Goal: Task Accomplishment & Management: Manage account settings

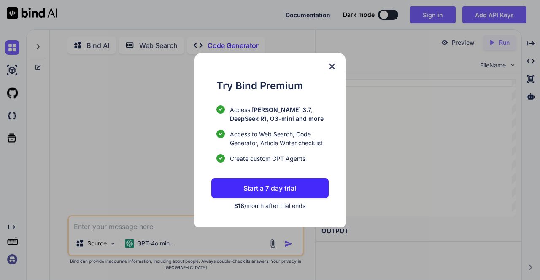
type textarea "x"
click at [303, 184] on button "Start a 7 day trial" at bounding box center [269, 188] width 117 height 20
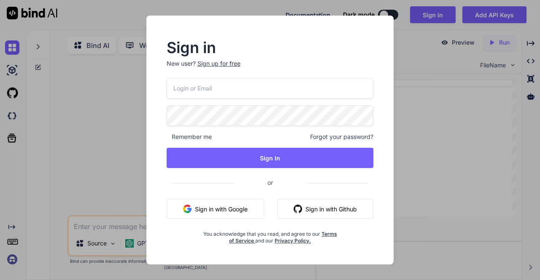
click at [298, 209] on img "button" at bounding box center [298, 209] width 8 height 8
click at [356, 209] on button "Sign in with Github" at bounding box center [325, 209] width 96 height 20
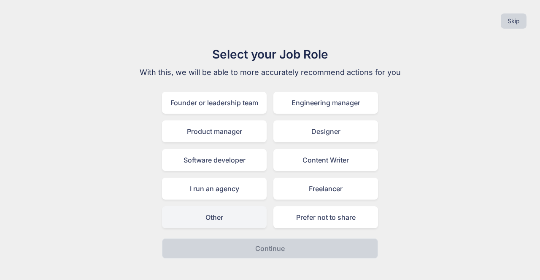
click at [248, 218] on div "Other" at bounding box center [214, 218] width 105 height 22
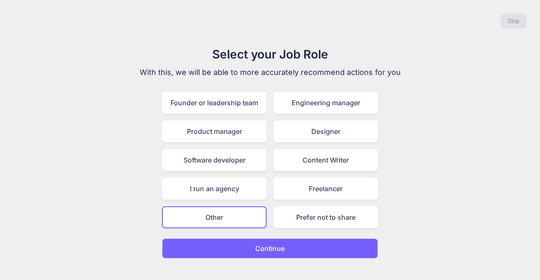
click at [253, 254] on button "Continue" at bounding box center [270, 249] width 216 height 20
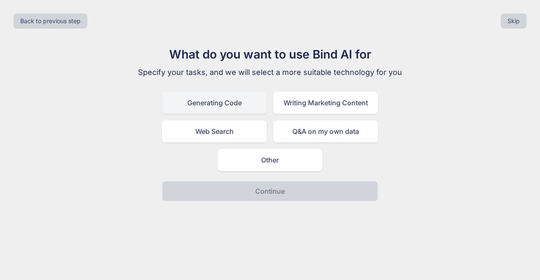
click at [245, 108] on div "Generating Code" at bounding box center [214, 103] width 105 height 22
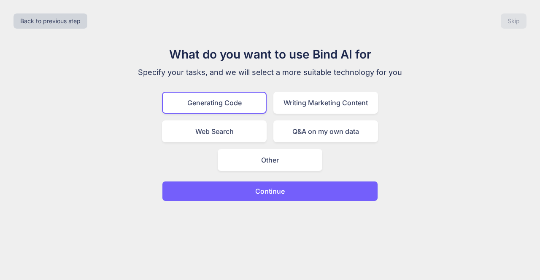
click at [256, 196] on p "Continue" at bounding box center [270, 191] width 30 height 10
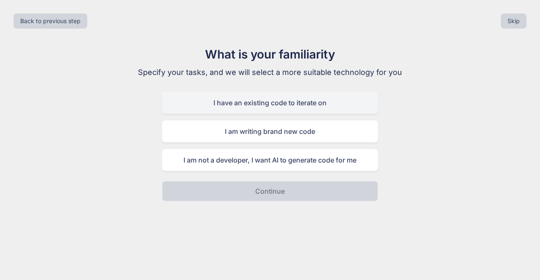
click at [286, 100] on div "I have an existing code to iterate on" at bounding box center [270, 103] width 216 height 22
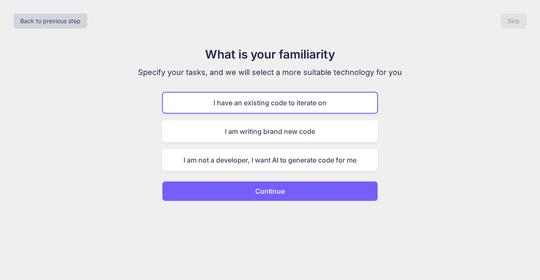
click at [288, 111] on div "I have an existing code to iterate on" at bounding box center [270, 103] width 216 height 22
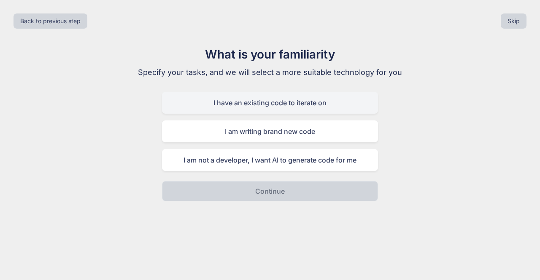
click at [289, 103] on div "I have an existing code to iterate on" at bounding box center [270, 103] width 216 height 22
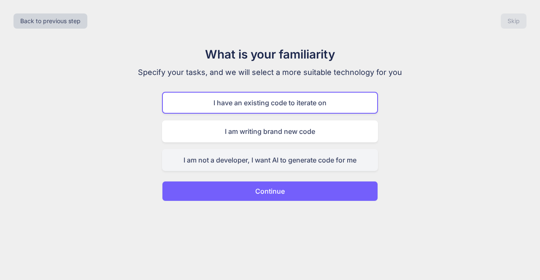
click at [299, 165] on div "I am not a developer, I want AI to generate code for me" at bounding box center [270, 160] width 216 height 22
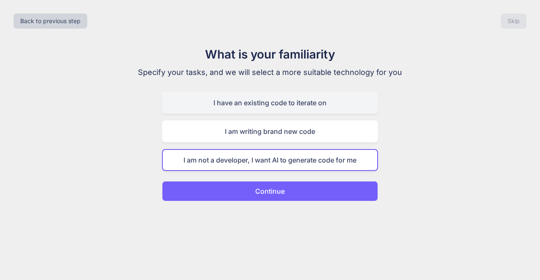
click at [298, 106] on div "I have an existing code to iterate on" at bounding box center [270, 103] width 216 height 22
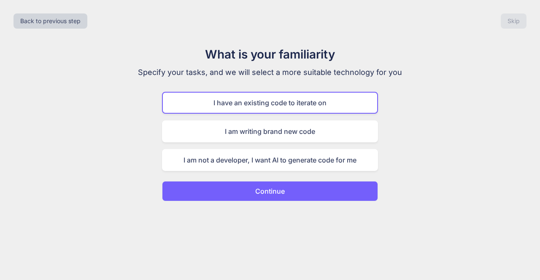
click at [308, 187] on button "Continue" at bounding box center [270, 191] width 216 height 20
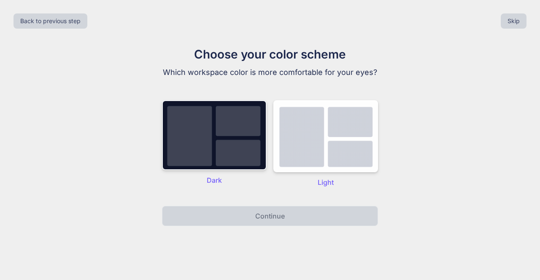
click at [224, 147] on img at bounding box center [214, 135] width 105 height 70
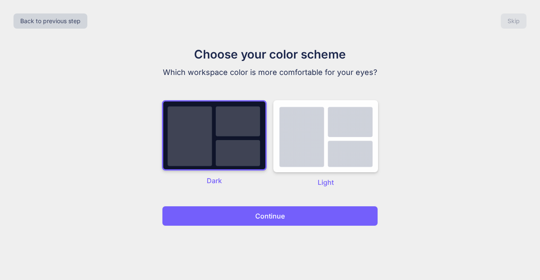
click at [266, 221] on p "Continue" at bounding box center [270, 216] width 30 height 10
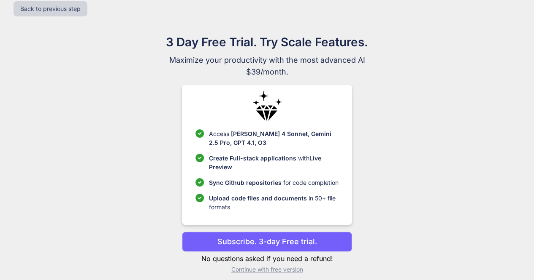
scroll to position [19, 0]
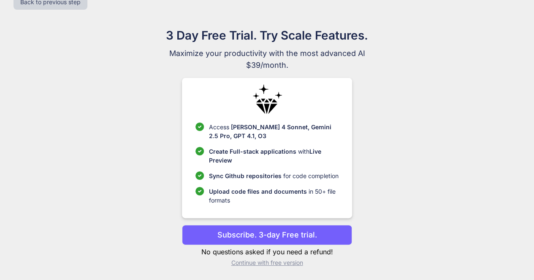
click at [279, 262] on p "Continue with free version" at bounding box center [267, 263] width 170 height 8
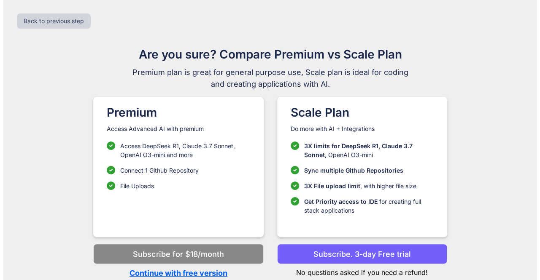
scroll to position [0, 0]
click at [206, 273] on p "Continue with free version" at bounding box center [178, 273] width 170 height 11
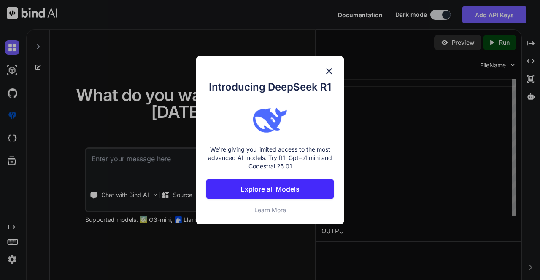
click at [335, 67] on div "Introducing DeepSeek R1 We're giving you limited access to the most advanced AI…" at bounding box center [270, 140] width 148 height 169
click at [330, 70] on img at bounding box center [329, 71] width 10 height 10
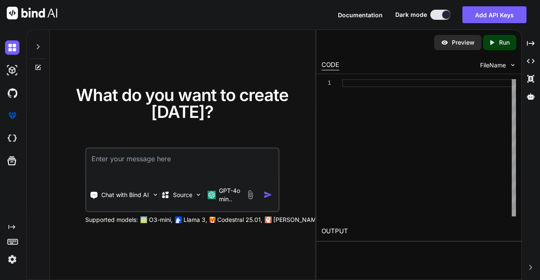
click at [213, 161] on textarea at bounding box center [182, 164] width 192 height 31
click at [38, 46] on icon at bounding box center [38, 46] width 7 height 7
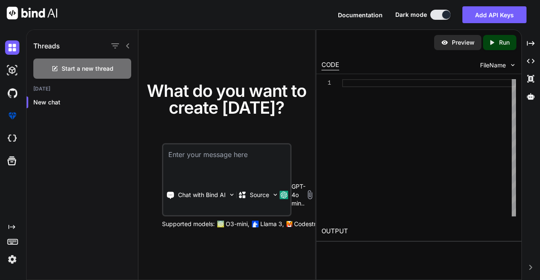
click at [125, 49] on icon at bounding box center [127, 46] width 7 height 7
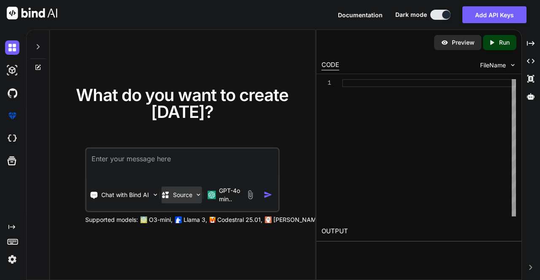
click at [175, 197] on p "Source" at bounding box center [182, 195] width 19 height 8
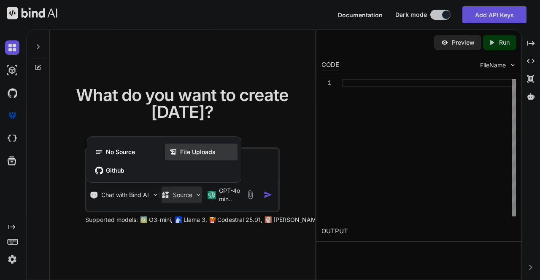
click at [183, 152] on span "File Uploads" at bounding box center [197, 152] width 35 height 8
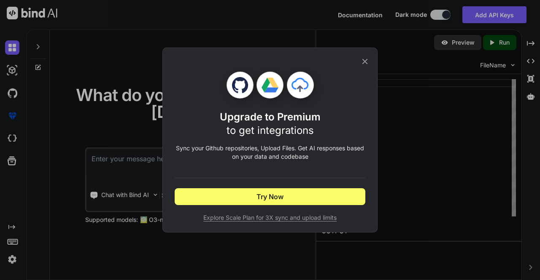
click at [362, 62] on icon at bounding box center [364, 61] width 9 height 9
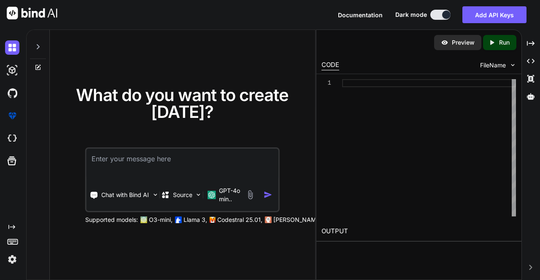
click at [254, 174] on textarea at bounding box center [182, 164] width 192 height 31
click at [175, 189] on div "Source" at bounding box center [182, 195] width 40 height 17
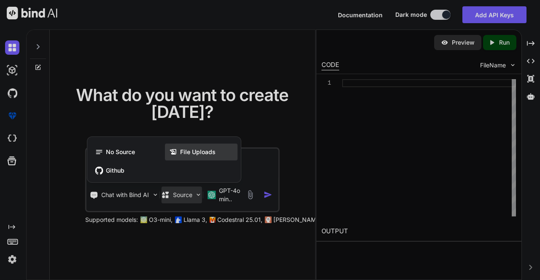
click at [179, 156] on div "File Uploads" at bounding box center [201, 152] width 73 height 17
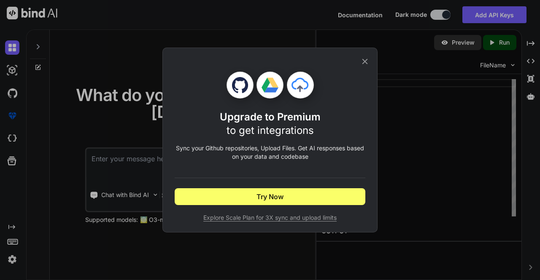
click at [261, 219] on span "Explore Scale Plan for 3X sync and upload limits" at bounding box center [270, 218] width 191 height 8
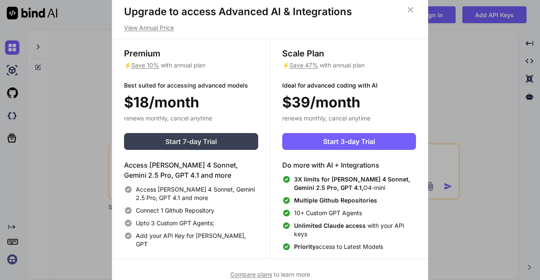
click at [230, 139] on button "Start 7-day Trial" at bounding box center [191, 141] width 134 height 17
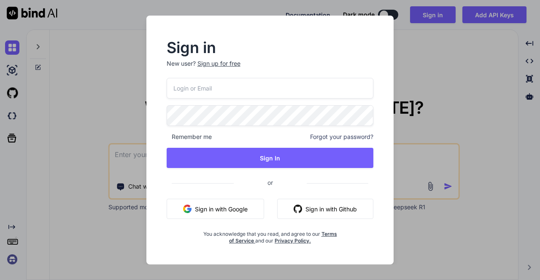
click at [329, 203] on button "Sign in with Github" at bounding box center [325, 209] width 96 height 20
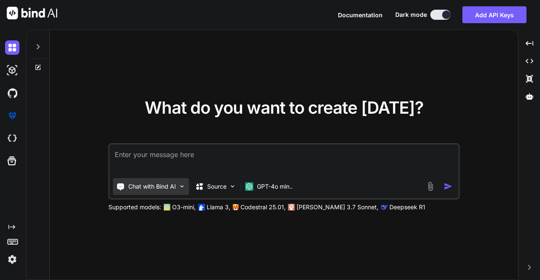
click at [162, 186] on p "Chat with Bind AI" at bounding box center [152, 187] width 48 height 8
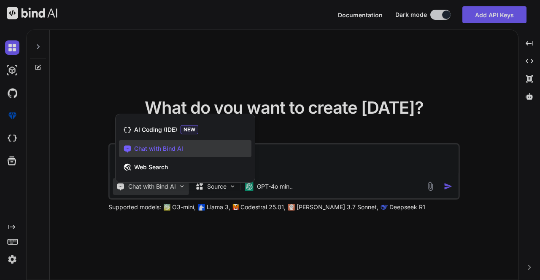
click at [224, 189] on div at bounding box center [270, 140] width 540 height 280
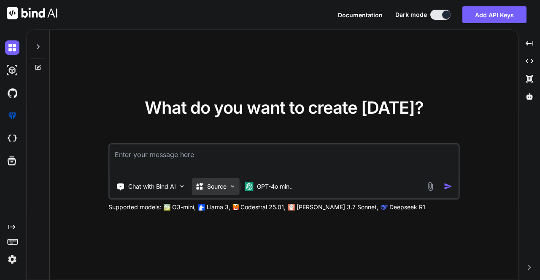
click at [224, 189] on p "Source" at bounding box center [216, 187] width 19 height 8
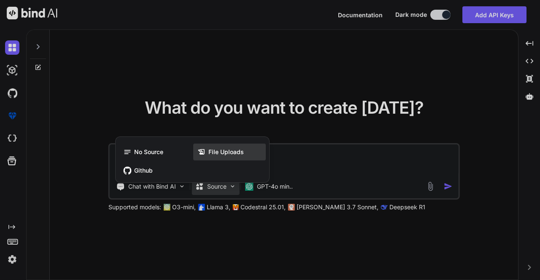
click at [224, 154] on span "File Uploads" at bounding box center [225, 152] width 35 height 8
type textarea "x"
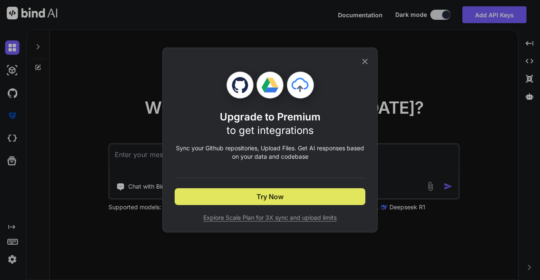
click at [270, 195] on span "Try Now" at bounding box center [269, 197] width 27 height 10
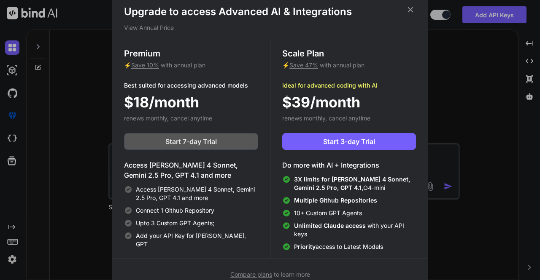
click at [215, 142] on span "Start 7-day Trial" at bounding box center [190, 142] width 51 height 10
click at [195, 141] on span "Start 7-day Trial" at bounding box center [190, 142] width 51 height 10
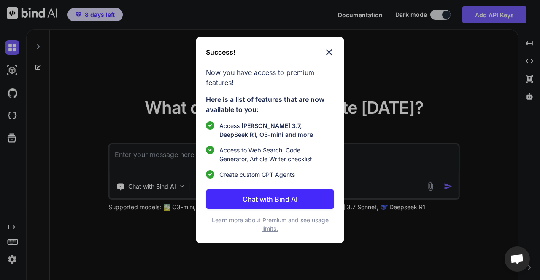
click at [278, 199] on p "Chat with Bind AI" at bounding box center [270, 199] width 55 height 10
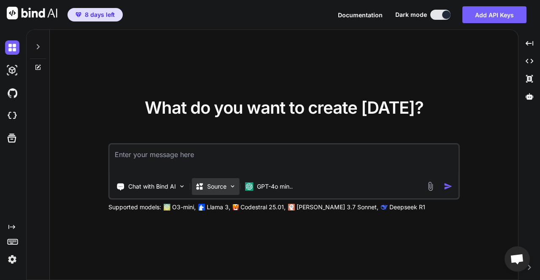
click at [226, 187] on div "Source" at bounding box center [216, 186] width 48 height 17
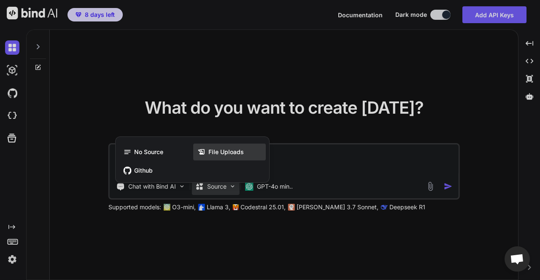
click at [224, 159] on div "File Uploads" at bounding box center [229, 152] width 73 height 17
type textarea "x"
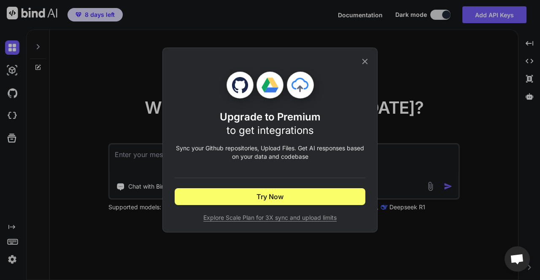
click at [364, 62] on icon at bounding box center [364, 61] width 5 height 5
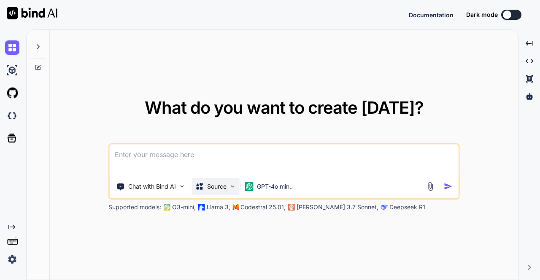
click at [208, 186] on p "Source" at bounding box center [216, 187] width 19 height 8
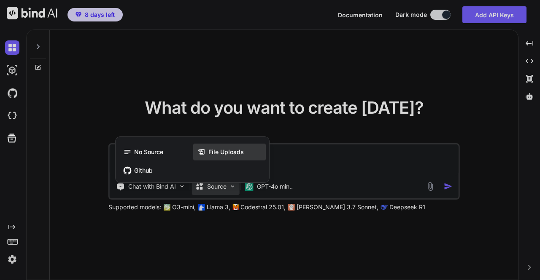
click at [223, 151] on span "File Uploads" at bounding box center [225, 152] width 35 height 8
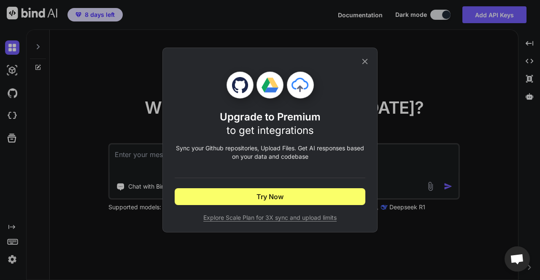
type textarea "x"
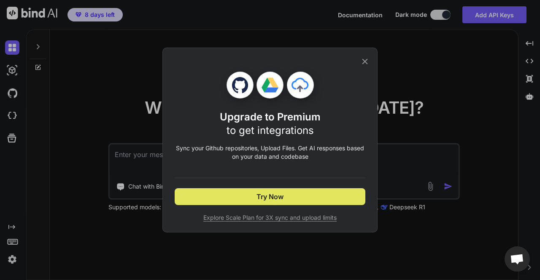
click at [266, 203] on button "Try Now" at bounding box center [270, 197] width 191 height 17
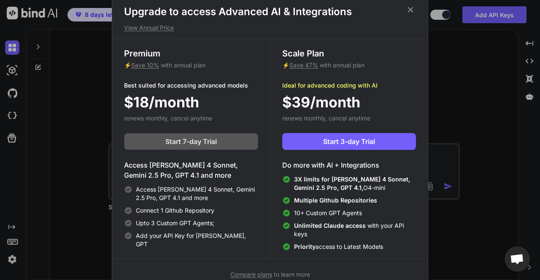
click at [219, 143] on button "Start 7-day Trial" at bounding box center [191, 141] width 134 height 17
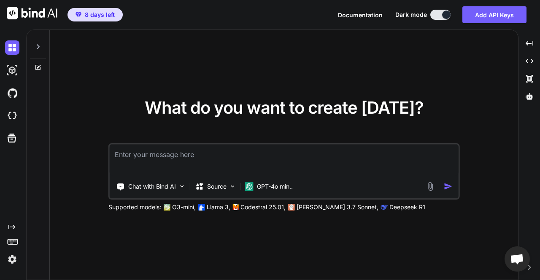
click at [77, 14] on img "button" at bounding box center [78, 14] width 6 height 5
click at [204, 188] on div "Source" at bounding box center [210, 187] width 31 height 8
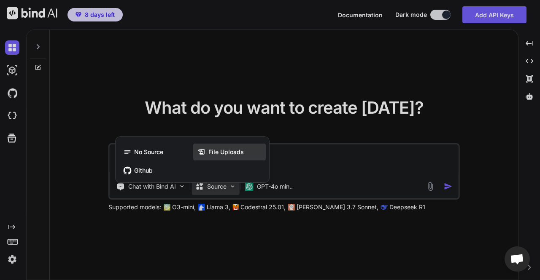
click at [211, 153] on span "File Uploads" at bounding box center [225, 152] width 35 height 8
type textarea "x"
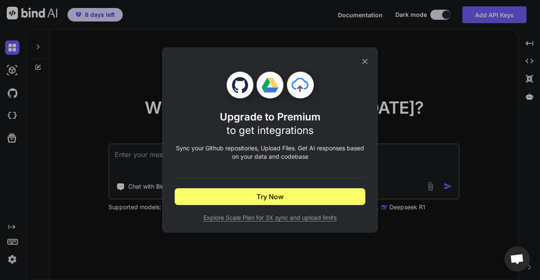
click at [359, 59] on div "Upgrade to Premium to get integrations Sync your Github repositories, Upload Fi…" at bounding box center [270, 140] width 191 height 184
click at [366, 62] on icon at bounding box center [364, 61] width 9 height 9
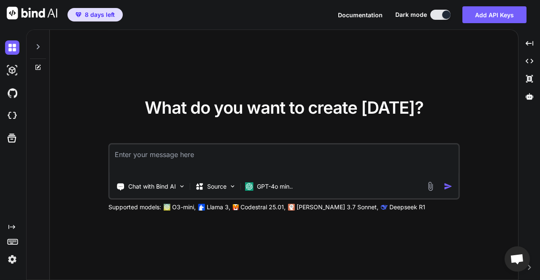
click at [193, 150] on textarea at bounding box center [284, 160] width 349 height 31
type textarea "i"
type textarea "x"
type textarea "i"
type textarea "x"
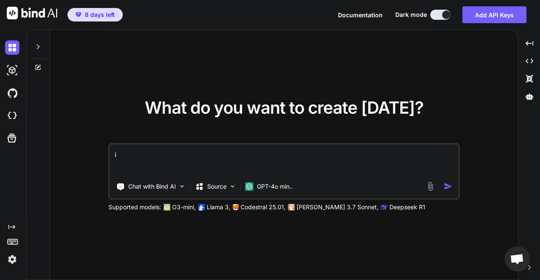
type textarea "i s"
type textarea "x"
type textarea "i si"
type textarea "x"
type textarea "i sig"
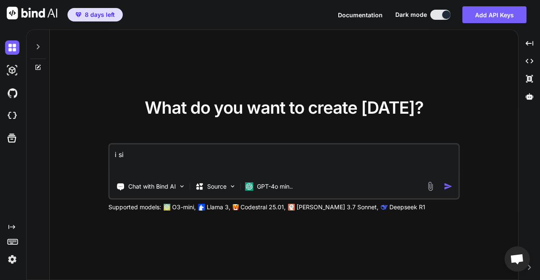
type textarea "x"
type textarea "i sign"
type textarea "x"
type textarea "i signde"
type textarea "x"
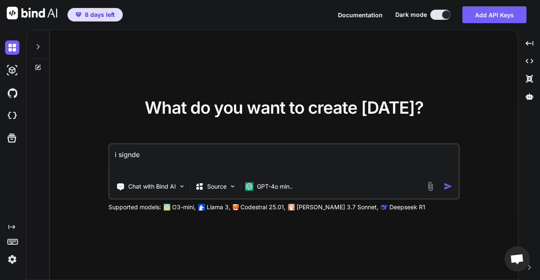
type textarea "i signde u"
type textarea "x"
type textarea "i signde"
type textarea "x"
type textarea "i signde"
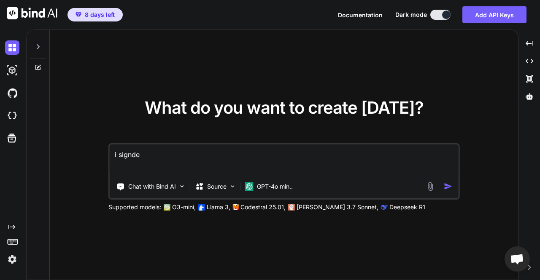
type textarea "x"
type textarea "i signd"
type textarea "x"
type textarea "i sign"
type textarea "x"
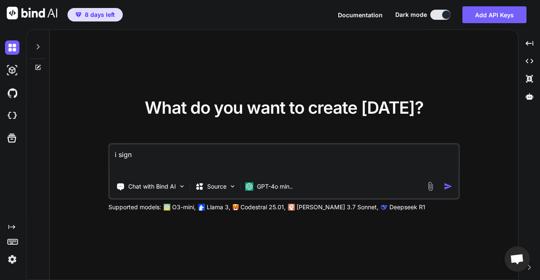
type textarea "i sig"
type textarea "x"
type textarea "i sign"
type textarea "x"
type textarea "i signe"
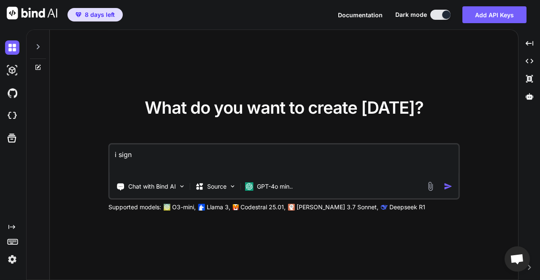
type textarea "x"
type textarea "i signed"
type textarea "x"
type textarea "i signed"
type textarea "x"
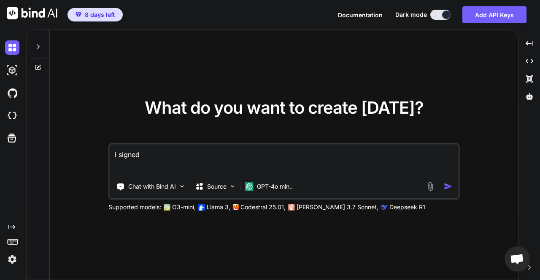
type textarea "i signed u"
type textarea "x"
type textarea "i signed up"
type textarea "x"
type textarea "i signed up"
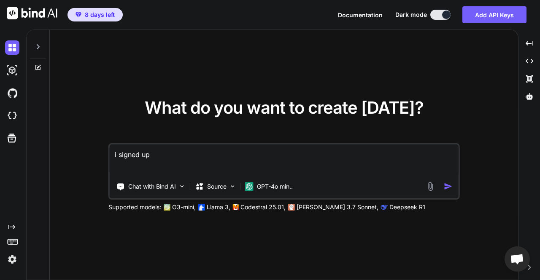
type textarea "x"
type textarea "i signed up f"
type textarea "x"
type textarea "i signed up fo"
type textarea "x"
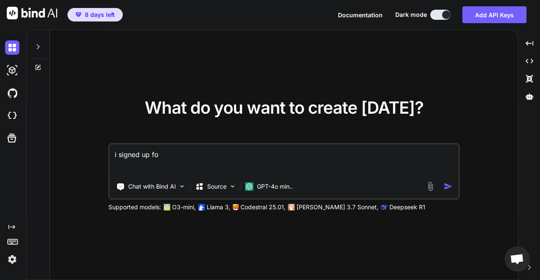
type textarea "i signed up for"
type textarea "x"
type textarea "i signed up for"
type textarea "x"
type textarea "i signed up for t"
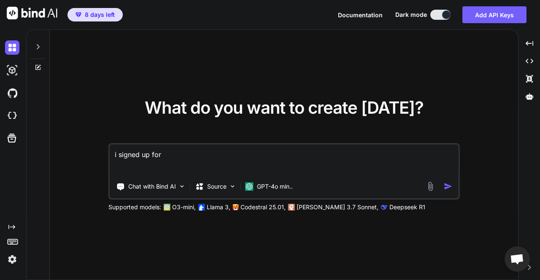
type textarea "x"
type textarea "i signed up for th"
type textarea "x"
type textarea "i signed up for the"
type textarea "x"
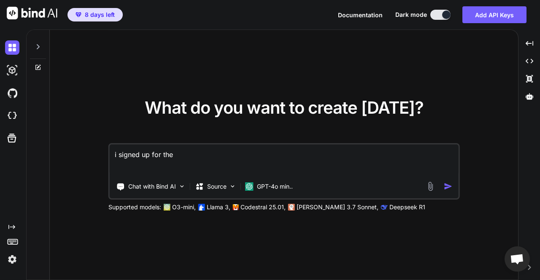
type textarea "i signed up for the"
type textarea "x"
type textarea "i signed up for the 8"
type textarea "x"
type textarea "i signed up for the"
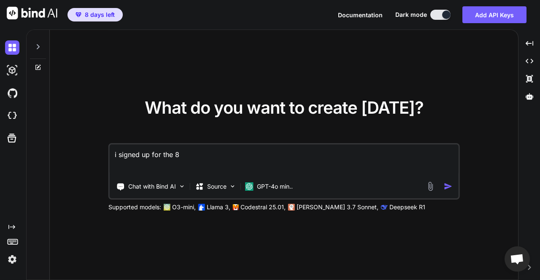
type textarea "x"
type textarea "i signed up for the 7"
type textarea "x"
type textarea "i signed up for the 7"
type textarea "x"
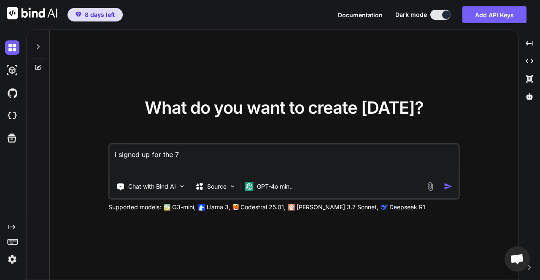
type textarea "i signed up for the 7 d"
type textarea "x"
type textarea "i signed up for the 7 da"
type textarea "x"
type textarea "i signed up for the 7 day"
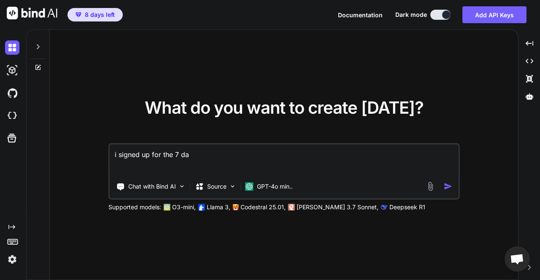
type textarea "x"
type textarea "i signed up for the 7 day"
type textarea "x"
type textarea "i signed up for the 7 day t"
type textarea "x"
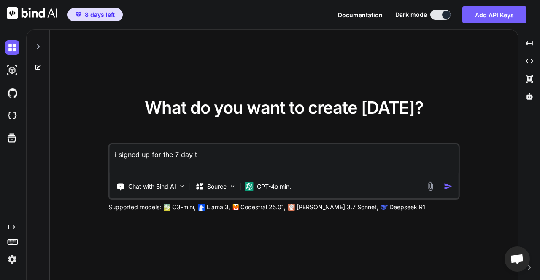
type textarea "i signed up for the 7 day tr"
type textarea "x"
type textarea "i signed up for the 7 day tri"
type textarea "x"
type textarea "i signed up for the 7 day tria"
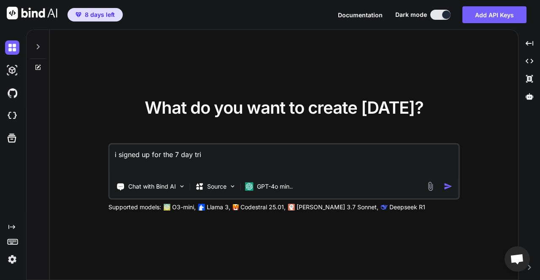
type textarea "x"
type textarea "i signed up for the 7 day trial"
type textarea "x"
type textarea "i signed up for the 7 day trial"
click at [425, 187] on div "Chat with Bind AI Source GPT-4o min.." at bounding box center [268, 186] width 316 height 17
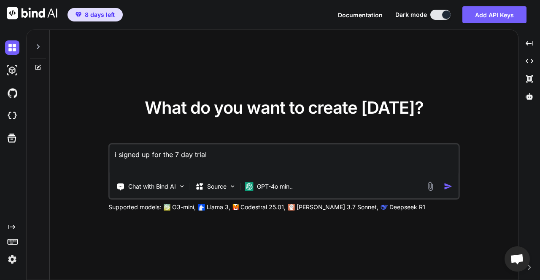
click at [428, 187] on img at bounding box center [430, 187] width 10 height 10
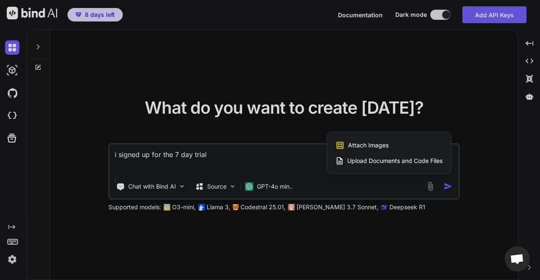
click at [417, 162] on span "Upload Documents and Code Files" at bounding box center [394, 161] width 95 height 8
type textarea "x"
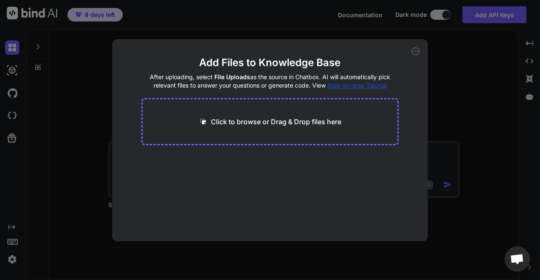
click at [306, 114] on div "Click to browse or Drag & Drop files here" at bounding box center [270, 121] width 258 height 47
click at [330, 125] on p "Click to browse or Drag & Drop files here" at bounding box center [276, 122] width 130 height 10
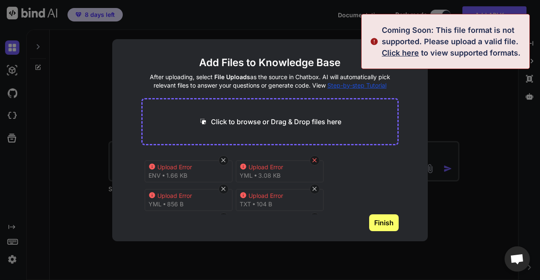
click at [314, 159] on icon at bounding box center [314, 160] width 7 height 7
click at [314, 158] on icon at bounding box center [314, 160] width 7 height 7
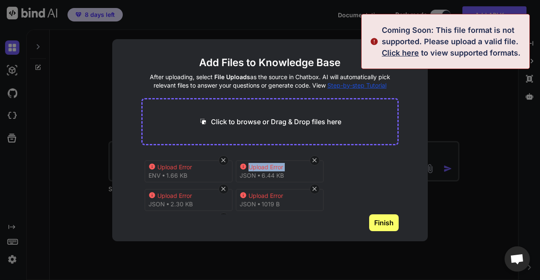
click at [314, 158] on icon at bounding box center [314, 160] width 7 height 7
click at [313, 158] on icon at bounding box center [314, 160] width 7 height 7
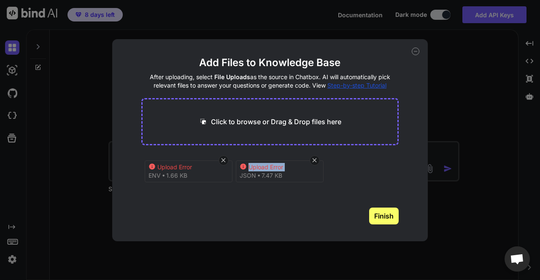
click at [313, 158] on icon at bounding box center [314, 160] width 7 height 7
click at [227, 158] on icon at bounding box center [223, 160] width 7 height 7
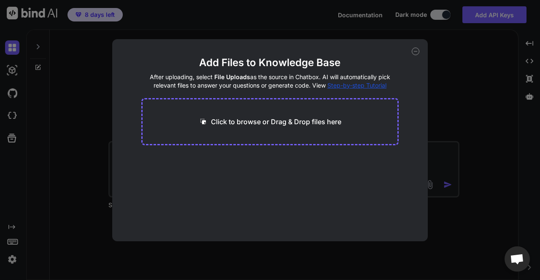
click at [267, 122] on p "Click to browse or Drag & Drop files here" at bounding box center [276, 122] width 130 height 10
click at [414, 52] on icon at bounding box center [416, 52] width 8 height 8
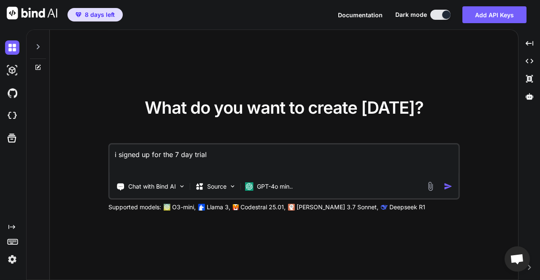
click at [220, 162] on textarea "i signed up for the 7 day trial" at bounding box center [284, 160] width 349 height 31
click at [207, 188] on p "Source" at bounding box center [216, 187] width 19 height 8
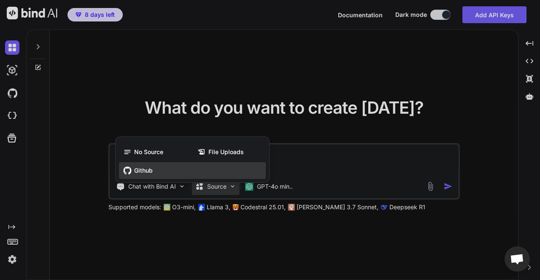
click at [179, 167] on div "Github" at bounding box center [192, 170] width 147 height 17
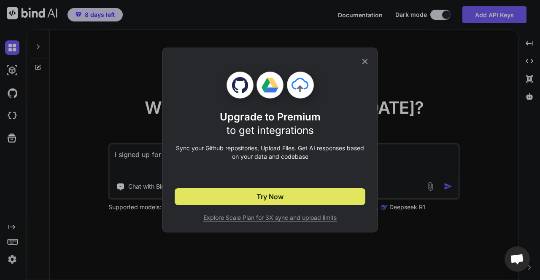
click at [218, 197] on button "Try Now" at bounding box center [270, 197] width 191 height 17
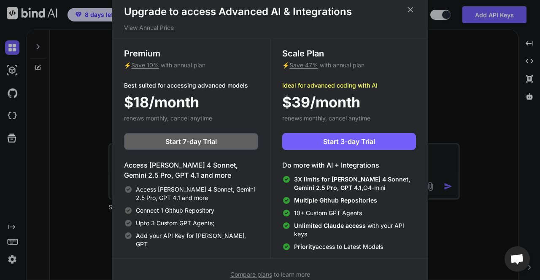
click at [415, 7] on h1 "Upgrade to access Advanced AI & Integrations" at bounding box center [270, 11] width 292 height 13
click at [412, 8] on icon at bounding box center [410, 9] width 5 height 5
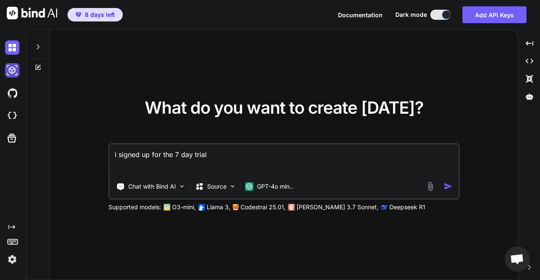
click at [8, 70] on img at bounding box center [12, 70] width 14 height 14
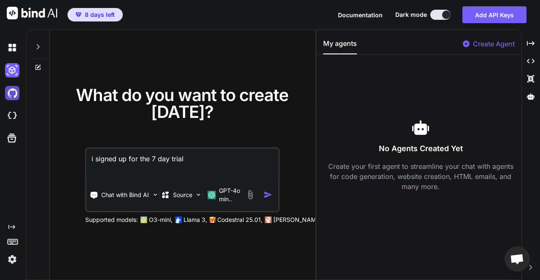
click at [16, 91] on img at bounding box center [12, 93] width 14 height 14
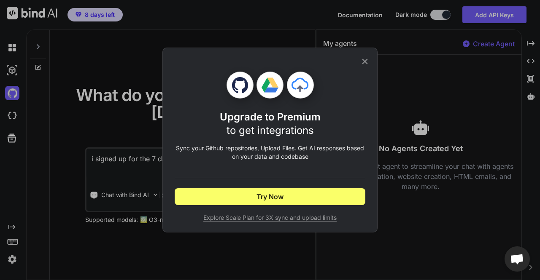
click at [362, 60] on icon at bounding box center [364, 61] width 9 height 9
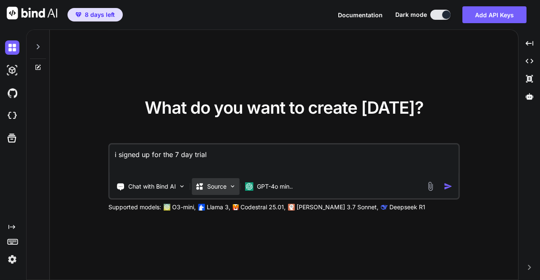
click at [223, 188] on p "Source" at bounding box center [216, 187] width 19 height 8
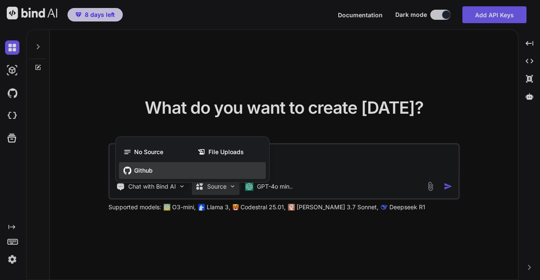
click at [164, 169] on div "Github" at bounding box center [192, 170] width 147 height 17
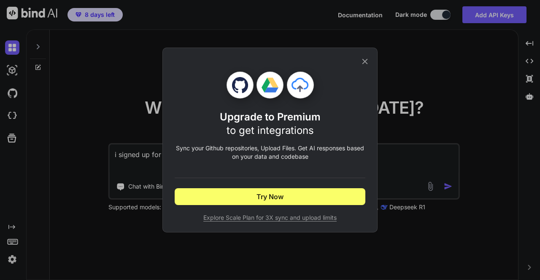
type textarea "x"
click at [361, 59] on icon at bounding box center [364, 61] width 9 height 9
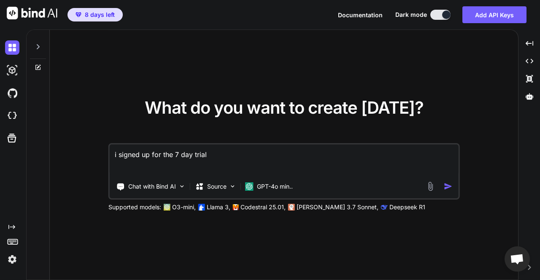
click at [232, 160] on textarea "i signed up for the 7 day trial" at bounding box center [284, 160] width 349 height 31
type textarea "i signed up for the 7 day trial"
type textarea "x"
type textarea "i signed up for the 7 day trial a"
type textarea "x"
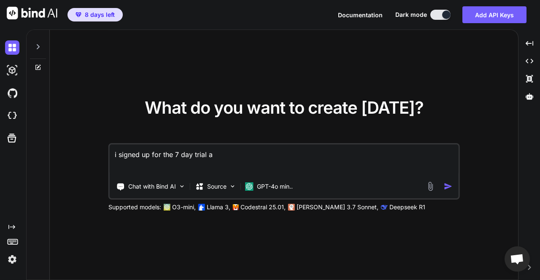
type textarea "i signed up for the 7 day trial an"
type textarea "x"
type textarea "i signed up for the 7 day trial and"
type textarea "x"
type textarea "i signed up for the 7 day trial and"
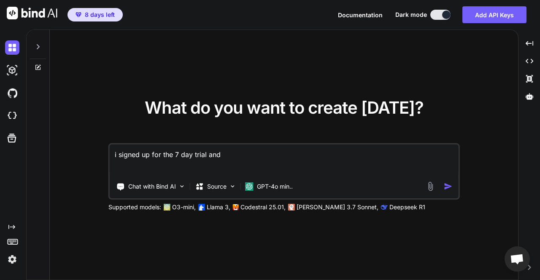
type textarea "x"
type textarea "i signed up for the 7 day trial and w"
type textarea "x"
type textarea "i signed up for the 7 day trial and wa"
type textarea "x"
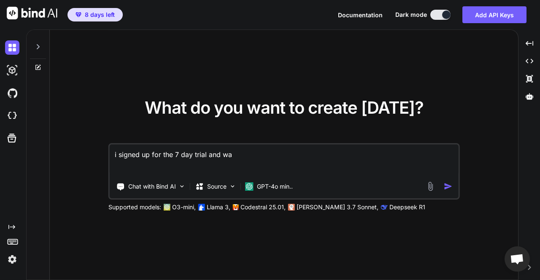
type textarea "i signed up for the 7 day trial and wan"
type textarea "x"
type textarea "i signed up for the 7 day trial and want"
type textarea "x"
type textarea "i signed up for the 7 day trial and want"
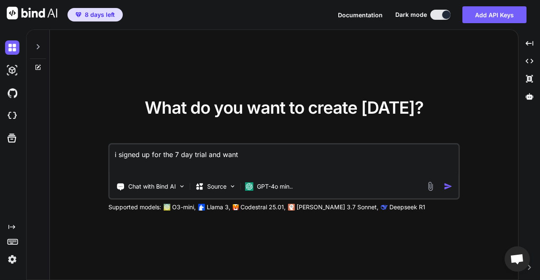
type textarea "x"
type textarea "i signed up for the 7 day trial and want y"
type textarea "x"
type textarea "i signed up for the 7 day trial and want yo"
type textarea "x"
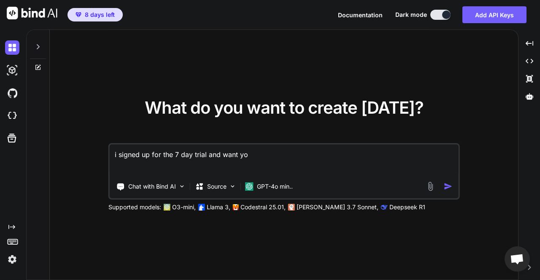
type textarea "i signed up for the 7 day trial and want you"
type textarea "x"
type textarea "i signed up for the 7 day trial and want you"
type textarea "x"
type textarea "i signed up for the 7 day trial and want you t"
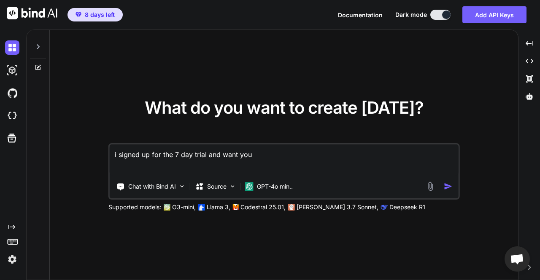
type textarea "x"
type textarea "i signed up for the 7 day trial and want you to"
type textarea "x"
type textarea "i signed up for the 7 day trial and want you to"
type textarea "x"
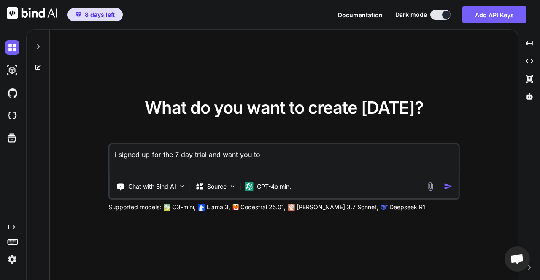
type textarea "i signed up for the 7 day trial and want you to p"
type textarea "x"
type textarea "i signed up for the 7 day trial and want you to pu"
type textarea "x"
type textarea "i signed up for the 7 day trial and want you to pul"
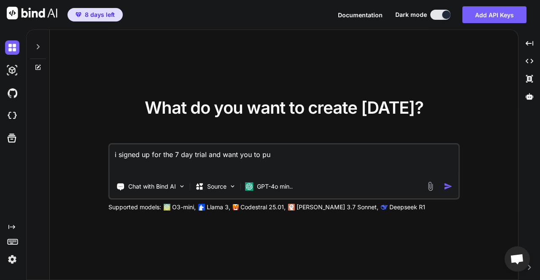
type textarea "x"
type textarea "i signed up for the 7 day trial and want you to pull"
type textarea "x"
type textarea "i signed up for the 7 day trial and want you to pull"
type textarea "x"
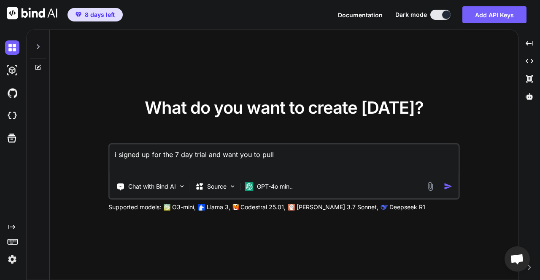
type textarea "i signed up for the 7 day trial and want you to pull m"
type textarea "x"
type textarea "i signed up for the 7 day trial and want you to pull my"
type textarea "x"
type textarea "i signed up for the 7 day trial and want you to pull my"
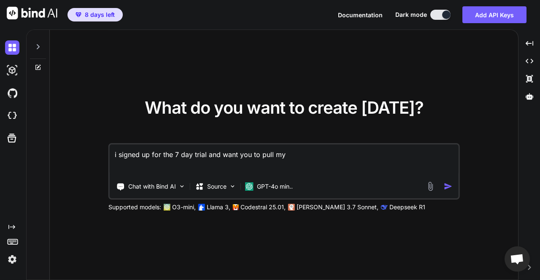
type textarea "x"
type textarea "i signed up for the 7 day trial and want you to pull my d"
type textarea "x"
type textarea "i signed up for the 7 day trial and want you to pull my da"
type textarea "x"
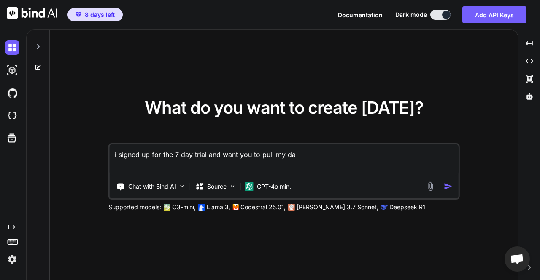
type textarea "i signed up for the 7 day trial and want you to pull my dat"
type textarea "x"
type textarea "i signed up for the 7 day trial and want you to pull my data"
type textarea "x"
type textarea "i signed up for the 7 day trial and want you to pull my data"
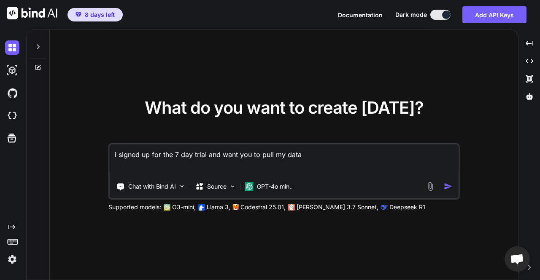
type textarea "x"
type textarea "i signed up for the 7 day trial and want you to pull my data f"
type textarea "x"
type textarea "i signed up for the 7 day trial and want you to pull my data"
type textarea "x"
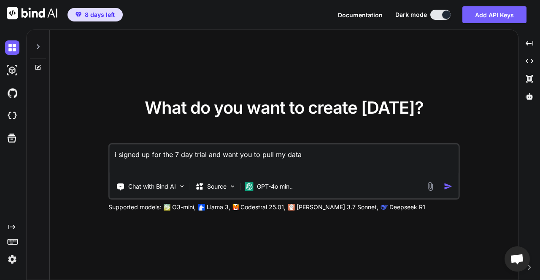
type textarea "i signed up for the 7 day trial and want you to pull my data"
type textarea "x"
type textarea "i signed up for the 7 day trial and want you to pull my dat"
type textarea "x"
type textarea "i signed up for the 7 day trial and want you to pull my da"
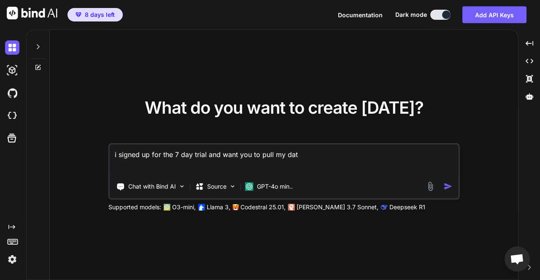
type textarea "x"
type textarea "i signed up for the 7 day trial and want you to pull my d"
type textarea "x"
type textarea "i signed up for the 7 day trial and want you to pull my"
type textarea "x"
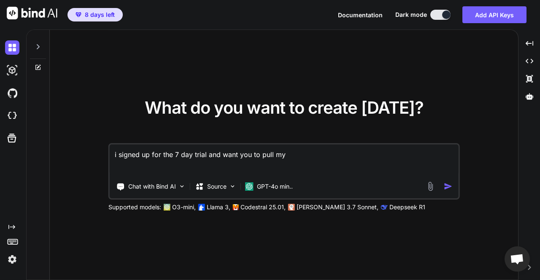
type textarea "i signed up for the 7 day trial and want you to pull my c"
type textarea "x"
type textarea "i signed up for the 7 day trial and want you to pull my co"
type textarea "x"
type textarea "i signed up for the 7 day trial and want you to pull my cod"
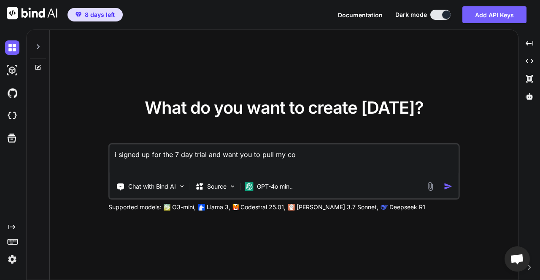
type textarea "x"
type textarea "i signed up for the 7 day trial and want you to pull my code"
type textarea "x"
type textarea "i signed up for the 7 day trial and want you to pull my code"
type textarea "x"
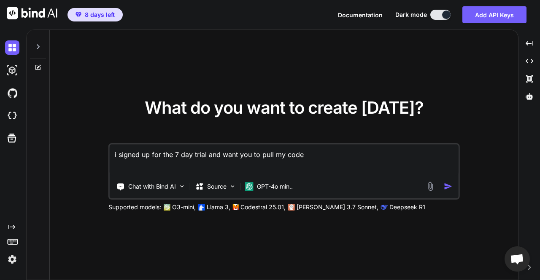
type textarea "i signed up for the 7 day trial and want you to pull my code f"
type textarea "x"
type textarea "i signed up for the 7 day trial and want you to pull my code fr"
type textarea "x"
type textarea "i signed up for the 7 day trial and want you to pull my code fro"
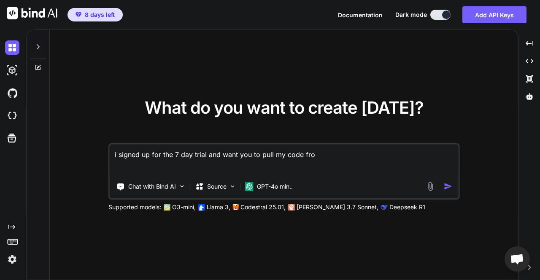
type textarea "x"
type textarea "i signed up for the 7 day trial and want you to pull my code from"
type textarea "x"
type textarea "i signed up for the 7 day trial and want you to pull my code from"
type textarea "x"
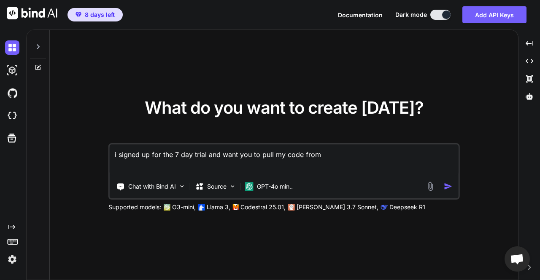
type textarea "i signed up for the 7 day trial and want you to pull my code from g"
type textarea "x"
type textarea "i signed up for the 7 day trial and want you to pull my code from gi"
type textarea "x"
type textarea "i signed up for the 7 day trial and want you to pull my code from git"
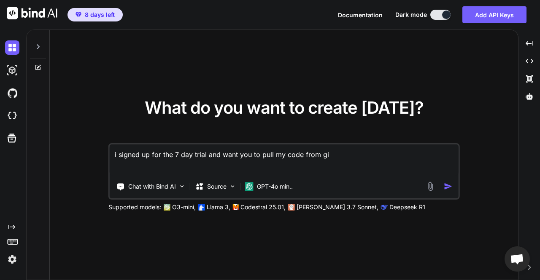
type textarea "x"
type textarea "i signed up for the 7 day trial and want you to pull my code from gith"
type textarea "x"
type textarea "i signed up for the 7 day trial and want you to pull my code from githu"
type textarea "x"
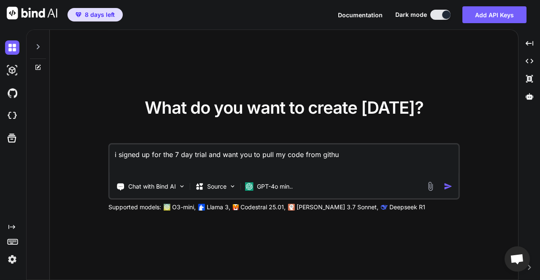
type textarea "i signed up for the 7 day trial and want you to pull my code from github"
type textarea "x"
type textarea "i signed up for the 7 day trial and want you to pull my code from github'"
type textarea "x"
type textarea "i signed up for the 7 day trial and want you to pull my code from github"
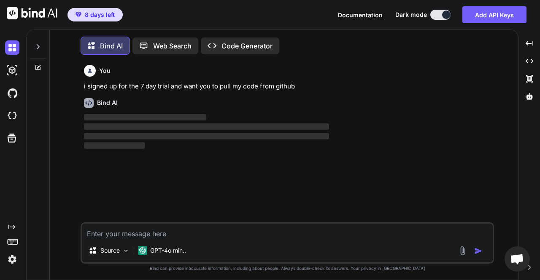
scroll to position [3, 0]
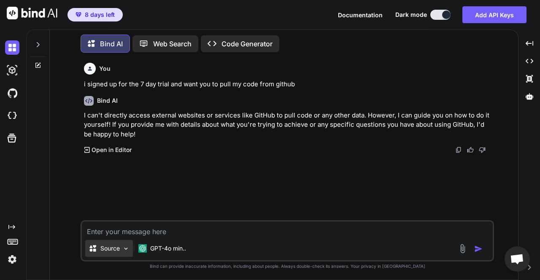
click at [111, 253] on p "Source" at bounding box center [109, 249] width 19 height 8
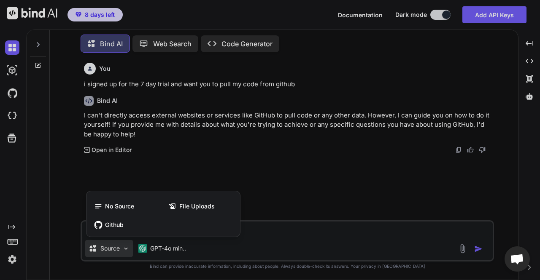
click at [288, 218] on div at bounding box center [270, 140] width 540 height 280
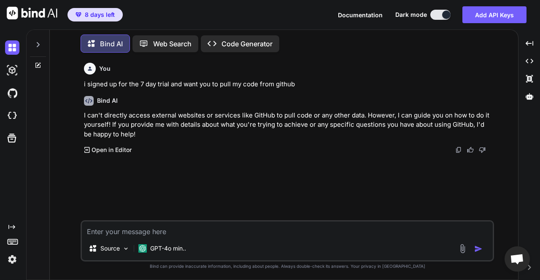
click at [277, 230] on textarea at bounding box center [287, 229] width 411 height 15
type textarea "x"
type textarea "t"
type textarea "x"
type textarea "te"
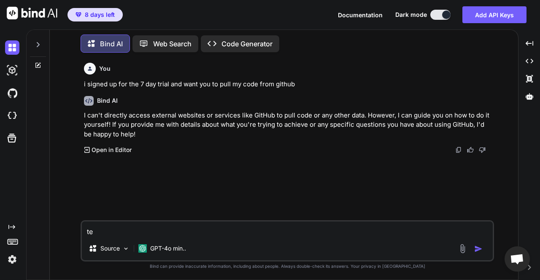
type textarea "x"
type textarea "t"
type textarea "x"
type textarea "th"
type textarea "x"
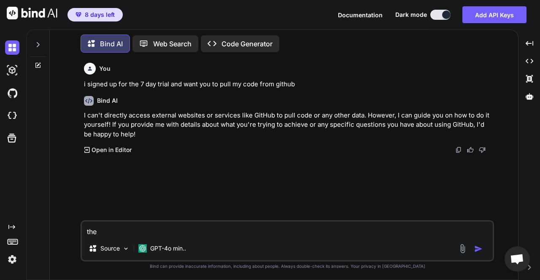
type textarea "then"
type textarea "x"
type textarea "then"
type textarea "x"
type textarea "then wh"
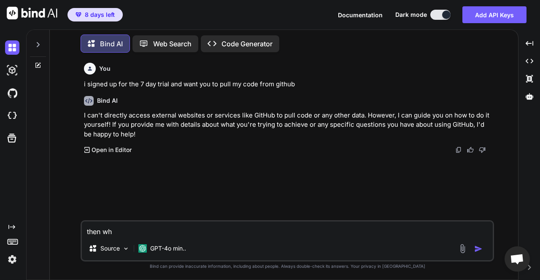
type textarea "x"
type textarea "then when"
type textarea "x"
type textarea "then whe"
type textarea "x"
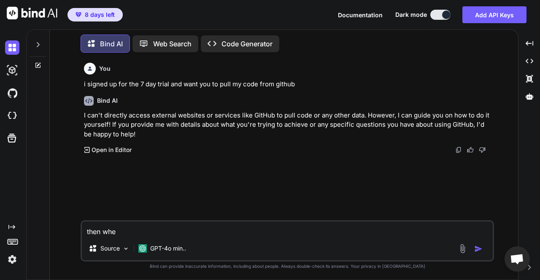
type textarea "then whey"
type textarea "x"
type textarea "then whe"
type textarea "x"
type textarea "then wh"
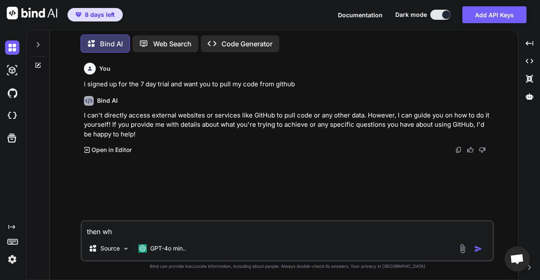
type textarea "x"
type textarea "then why"
type textarea "x"
type textarea "then why s"
type textarea "x"
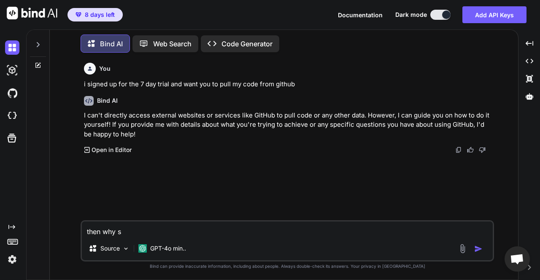
type textarea "then why so"
type textarea "x"
type textarea "then why s"
type textarea "x"
type textarea "then why"
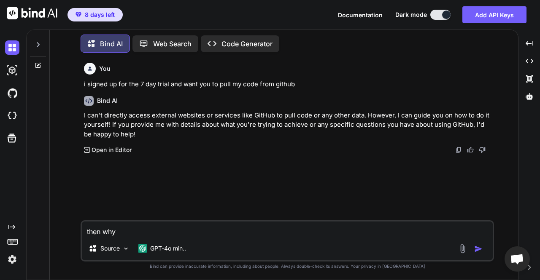
type textarea "x"
type textarea "then why do"
type textarea "x"
type textarea "then why doe"
type textarea "x"
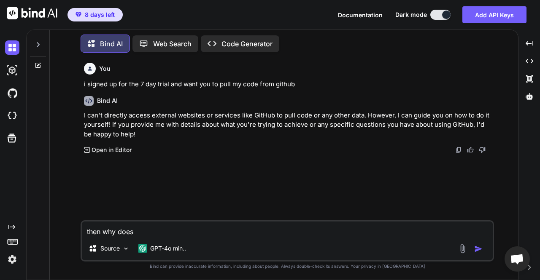
type textarea "then why does"
type textarea "x"
type textarea "then why does i"
type textarea "x"
type textarea "then why does it"
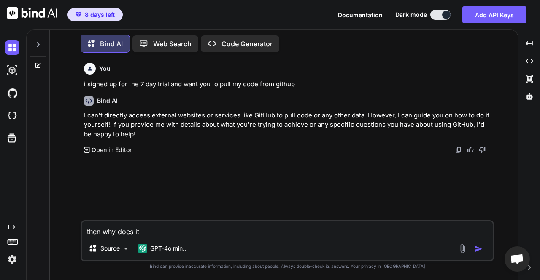
type textarea "x"
type textarea "then why does it s"
type textarea "x"
type textarea "then why does it sa"
type textarea "x"
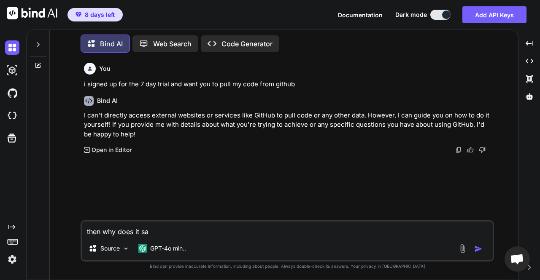
type textarea "then why does it say"
type textarea "x"
type textarea "then why does it say"
type textarea "x"
type textarea "then why does it say g"
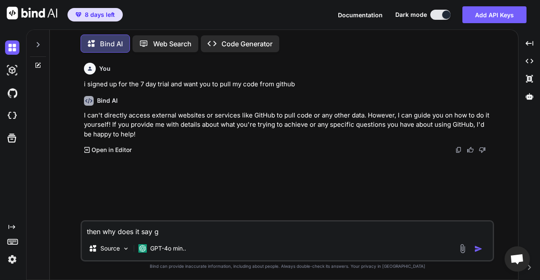
type textarea "x"
type textarea "then why does it say gi"
type textarea "x"
type textarea "then why does it say git"
type textarea "x"
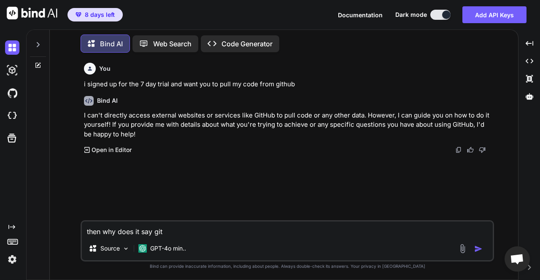
type textarea "then why does it say gith"
type textarea "x"
type textarea "then why does it say githu"
type textarea "x"
type textarea "then why does it say github"
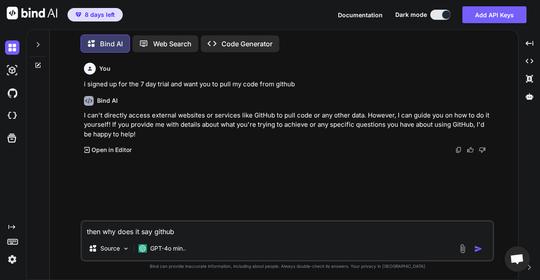
type textarea "x"
type textarea "then why does it say github"
type textarea "x"
type textarea "then why does it say github n"
type textarea "x"
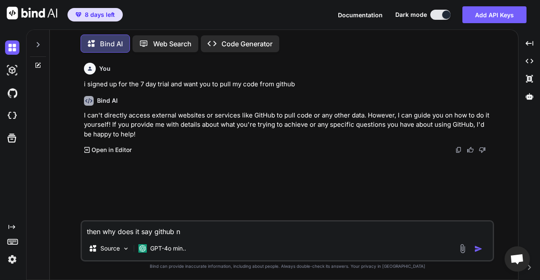
type textarea "then why does it say github"
type textarea "x"
type textarea "then why does it say github u"
type textarea "x"
type textarea "then why does it say github un"
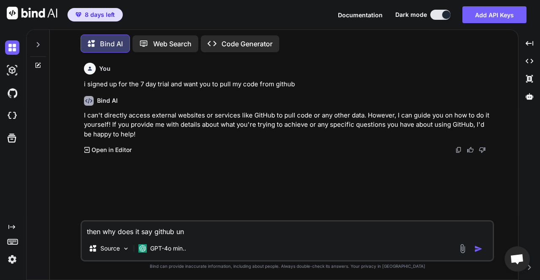
type textarea "x"
type textarea "then why does it say github und"
type textarea "x"
type textarea "then why does it say github unde"
type textarea "x"
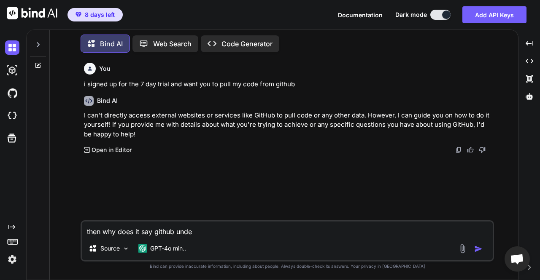
type textarea "then why does it say github under"
type textarea "x"
type textarea "then why does it say github under"
type textarea "x"
type textarea "then why does it say github under so"
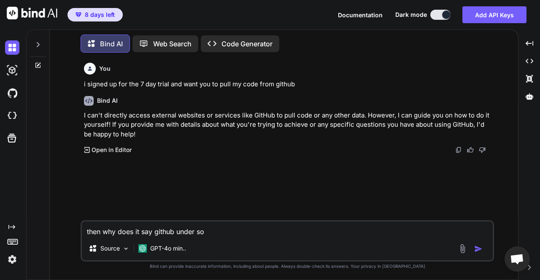
type textarea "x"
type textarea "then why does it say github under sou"
type textarea "x"
type textarea "then why does it say github under sour"
type textarea "x"
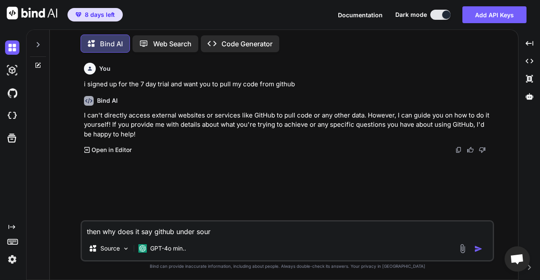
type textarea "then why does it say github under sourc"
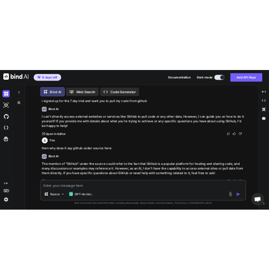
scroll to position [0, 0]
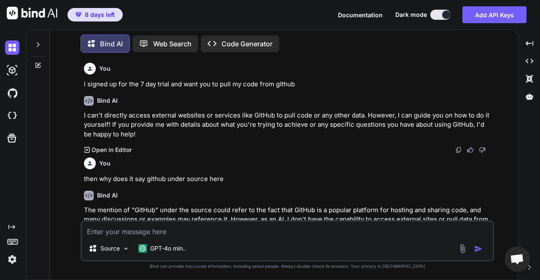
click at [112, 16] on span "8 days left" at bounding box center [100, 15] width 30 height 8
click at [106, 259] on div "Source" at bounding box center [107, 250] width 51 height 20
click at [109, 250] on p "Source" at bounding box center [109, 249] width 19 height 8
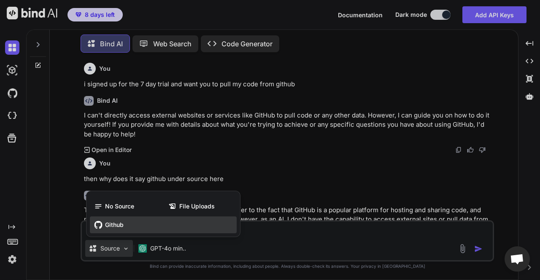
click at [129, 226] on div "Github" at bounding box center [163, 225] width 147 height 17
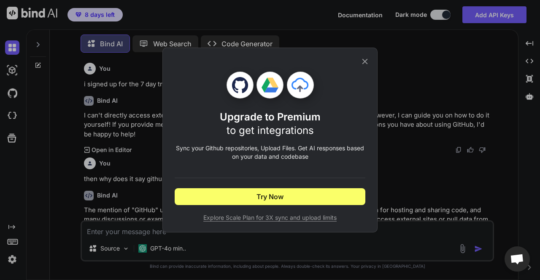
click at [110, 237] on div "Upgrade to Premium to get integrations Sync your Github repositories, Upload Fi…" at bounding box center [270, 140] width 540 height 280
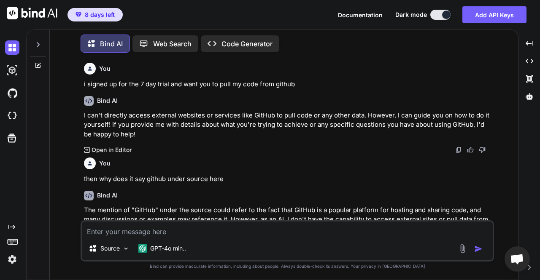
click at [110, 232] on textarea at bounding box center [287, 229] width 411 height 15
click at [105, 226] on textarea at bounding box center [287, 229] width 411 height 15
click at [124, 229] on textarea at bounding box center [287, 229] width 411 height 15
click at [221, 35] on div "Created with Pixso. Code Generator" at bounding box center [240, 43] width 78 height 17
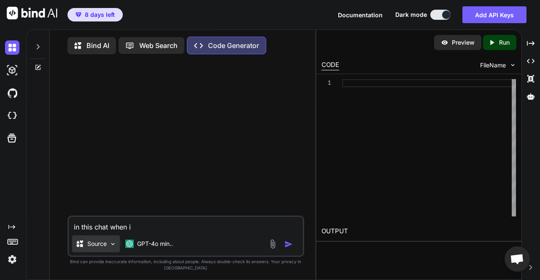
click at [111, 247] on img at bounding box center [112, 244] width 7 height 7
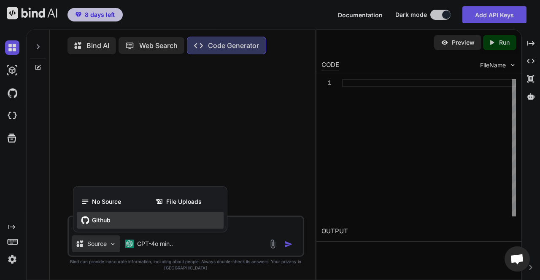
click at [120, 223] on div "Github" at bounding box center [150, 220] width 147 height 17
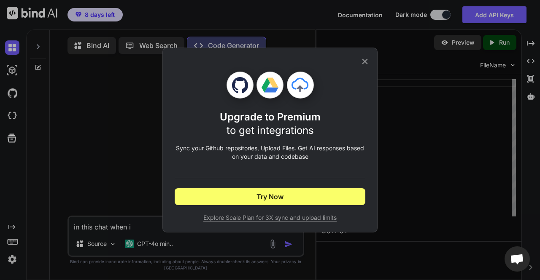
click at [364, 59] on icon at bounding box center [364, 61] width 9 height 9
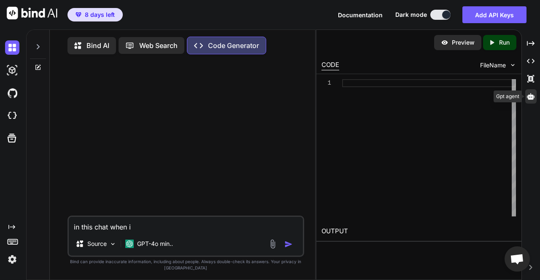
click at [530, 95] on icon at bounding box center [531, 96] width 8 height 6
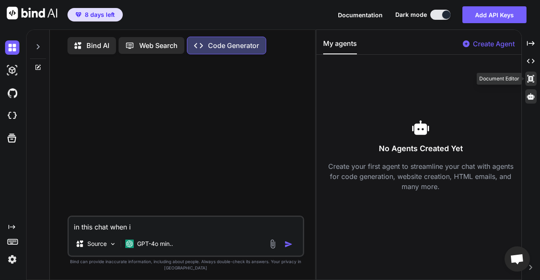
click at [528, 75] on icon at bounding box center [530, 79] width 7 height 8
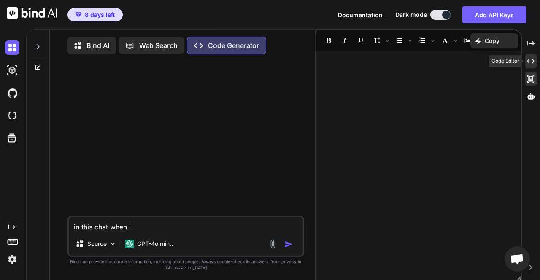
click at [527, 67] on div "Created with Pixso." at bounding box center [530, 61] width 11 height 14
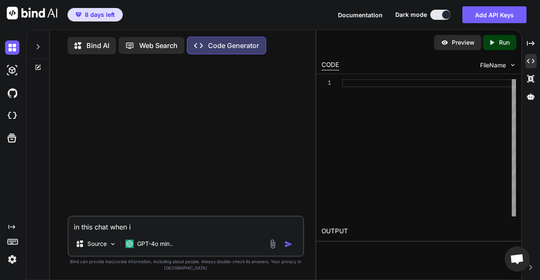
drag, startPoint x: 138, startPoint y: 226, endPoint x: 47, endPoint y: 226, distance: 91.1
click at [47, 226] on div "Bind AI Web Search Created with Pixso. Code Generator in this chat when i Sourc…" at bounding box center [171, 156] width 288 height 252
click at [276, 244] on img at bounding box center [273, 245] width 10 height 10
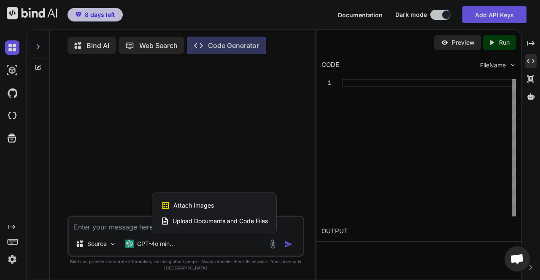
click at [226, 216] on div "Upload Documents and Code Files" at bounding box center [214, 221] width 107 height 15
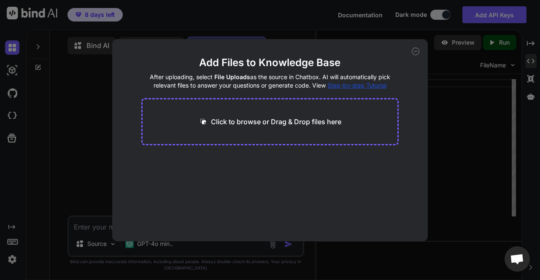
click at [314, 114] on div "Click to browse or Drag & Drop files here" at bounding box center [270, 121] width 258 height 47
click at [314, 120] on p "Click to browse or Drag & Drop files here" at bounding box center [276, 122] width 130 height 10
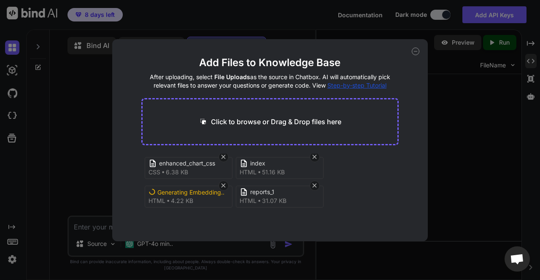
scroll to position [89, 0]
click at [224, 183] on icon at bounding box center [223, 185] width 7 height 7
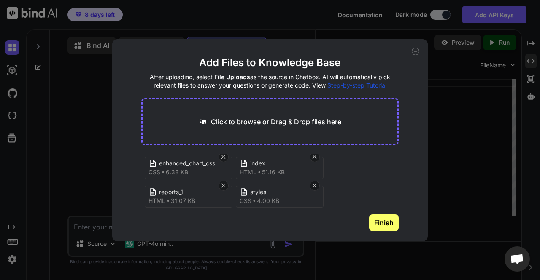
click at [383, 223] on button "Finish" at bounding box center [384, 223] width 30 height 17
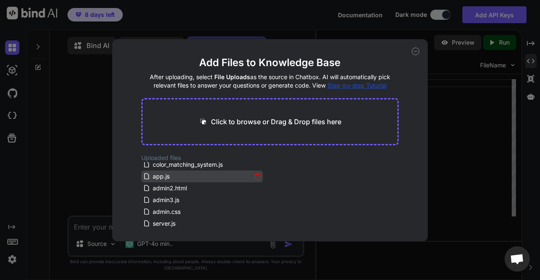
scroll to position [0, 0]
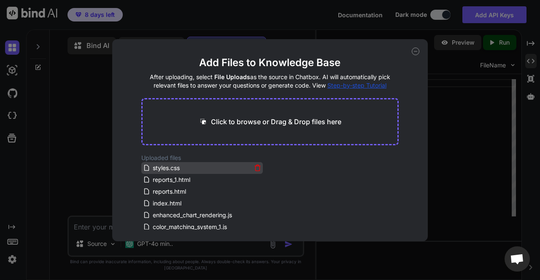
click at [193, 172] on div "styles.css" at bounding box center [197, 168] width 108 height 10
drag, startPoint x: 201, startPoint y: 168, endPoint x: 255, endPoint y: 129, distance: 66.7
click at [271, 125] on main "Add Files to Knowledge Base After uploading, select File Uploads as the source …" at bounding box center [270, 149] width 258 height 186
drag, startPoint x: 162, startPoint y: 168, endPoint x: 419, endPoint y: 75, distance: 273.0
click at [213, 144] on main "Add Files to Knowledge Base After uploading, select File Uploads as the source …" at bounding box center [270, 149] width 258 height 186
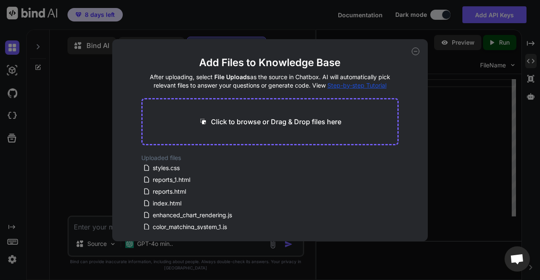
click at [417, 47] on div "Add Files to Knowledge Base After uploading, select File Uploads as the source …" at bounding box center [270, 140] width 316 height 202
click at [416, 50] on icon at bounding box center [416, 52] width 8 height 8
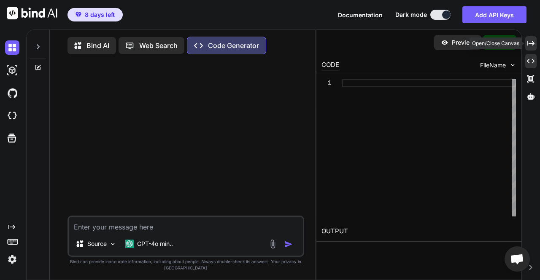
click at [534, 42] on icon "Created with Pixso." at bounding box center [531, 44] width 8 height 8
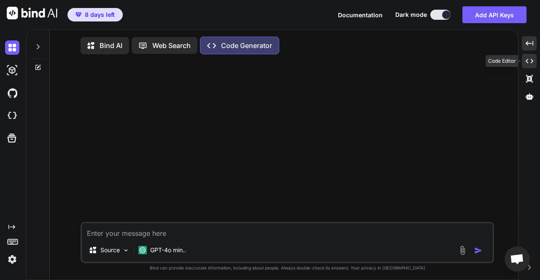
click at [531, 59] on icon "Created with Pixso." at bounding box center [530, 61] width 8 height 8
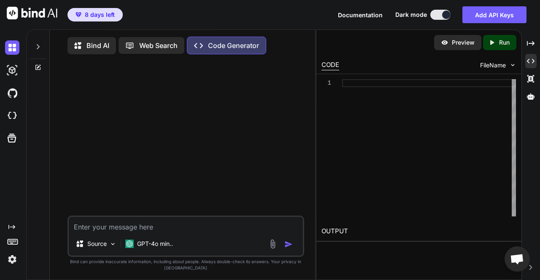
click at [270, 249] on img at bounding box center [273, 245] width 10 height 10
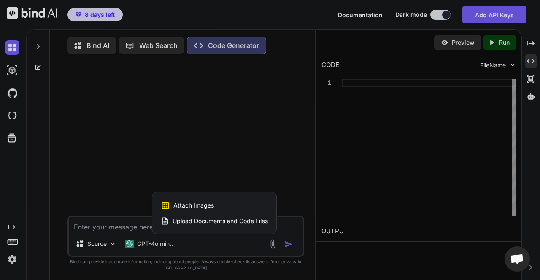
click at [239, 223] on span "Upload Documents and Code Files" at bounding box center [219, 221] width 95 height 8
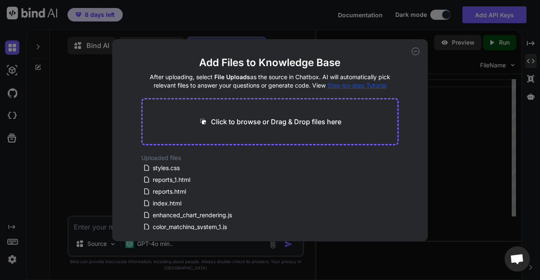
click at [196, 160] on h2 "Uploaded files" at bounding box center [270, 158] width 258 height 8
click at [196, 164] on div "styles.css" at bounding box center [197, 168] width 108 height 10
click at [414, 49] on icon at bounding box center [416, 52] width 8 height 8
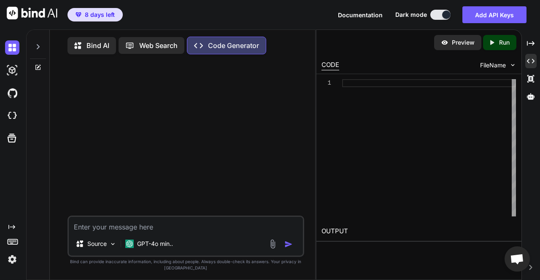
click at [250, 230] on textarea at bounding box center [186, 224] width 234 height 15
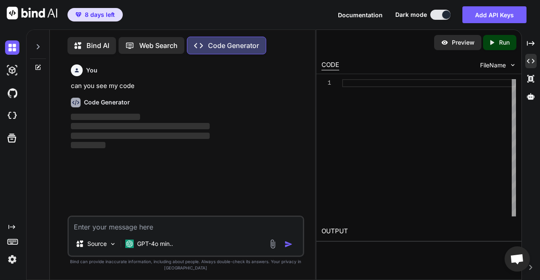
scroll to position [3, 0]
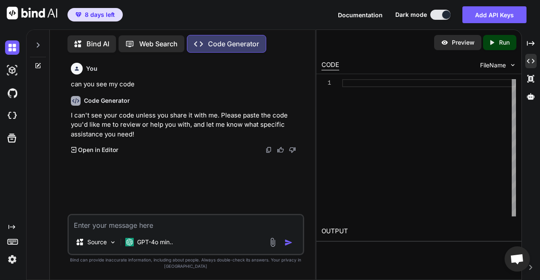
click at [275, 245] on img at bounding box center [273, 243] width 10 height 10
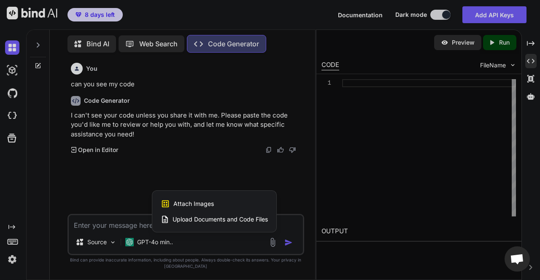
click at [504, 61] on div at bounding box center [270, 140] width 540 height 280
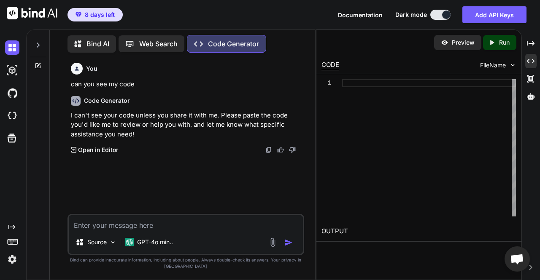
click at [508, 65] on div "FileName" at bounding box center [498, 65] width 36 height 8
click at [513, 66] on img at bounding box center [512, 65] width 7 height 7
click at [472, 44] on p "Preview" at bounding box center [463, 42] width 23 height 8
click at [10, 140] on icon at bounding box center [12, 138] width 12 height 12
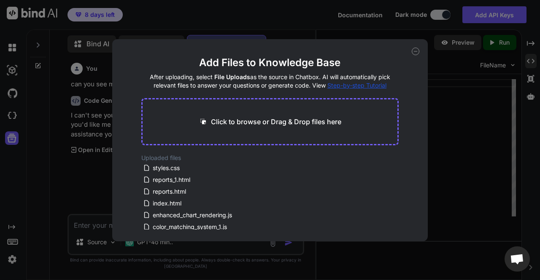
click at [415, 53] on icon at bounding box center [416, 52] width 8 height 8
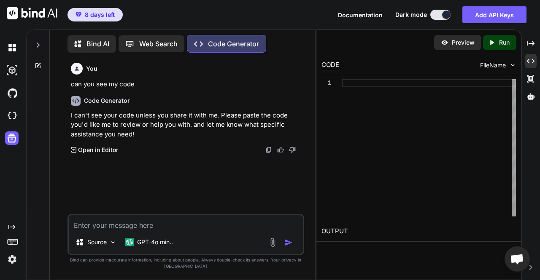
click at [460, 255] on div "Preview Created with Pixso. Run CODE FileName 1 OUTPUT" at bounding box center [418, 155] width 205 height 251
click at [167, 226] on textarea at bounding box center [186, 223] width 234 height 15
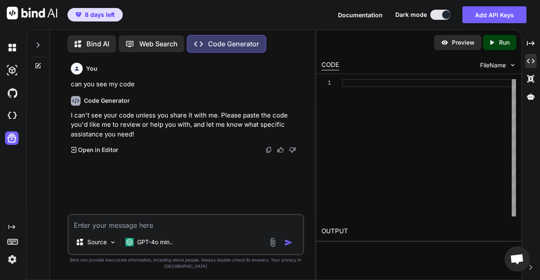
click at [8, 10] on img at bounding box center [32, 13] width 51 height 13
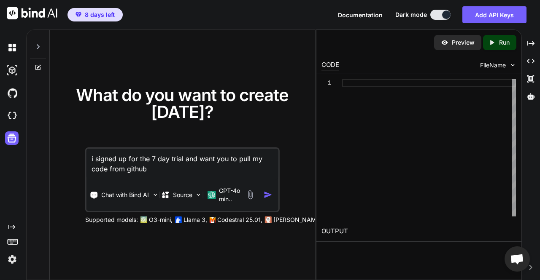
click at [11, 264] on img at bounding box center [12, 260] width 14 height 14
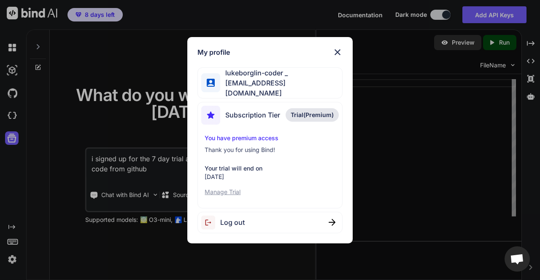
click at [225, 188] on p "Manage Trial" at bounding box center [270, 192] width 130 height 8
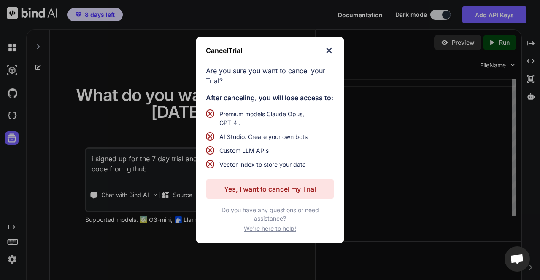
click at [254, 192] on p "Yes, I want to cancel my Trial" at bounding box center [270, 189] width 92 height 10
